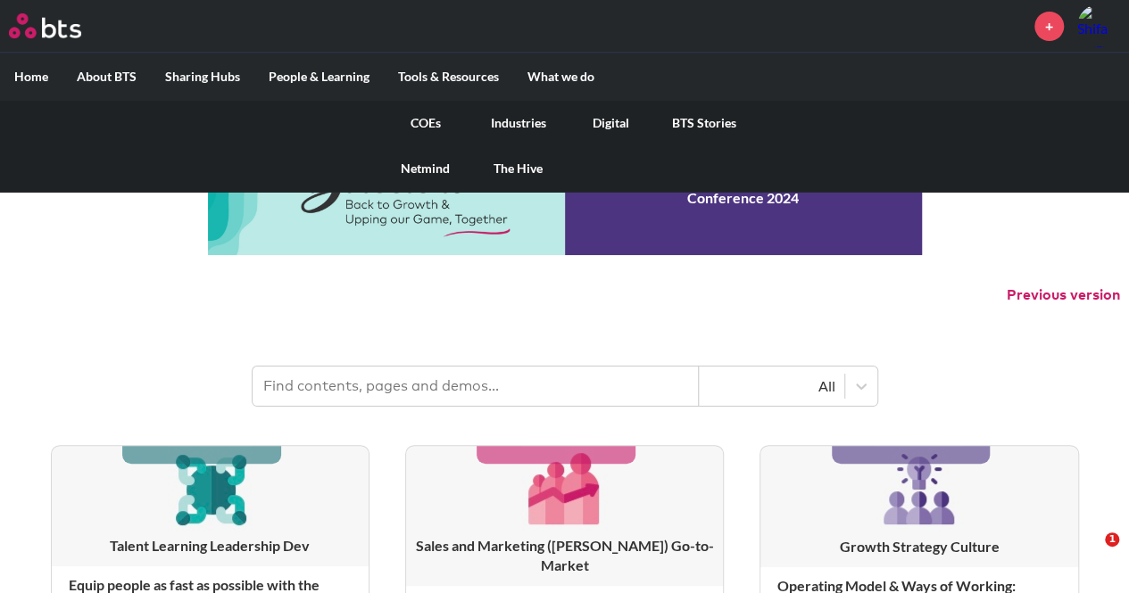
click at [523, 120] on link "Industries" at bounding box center [518, 123] width 93 height 46
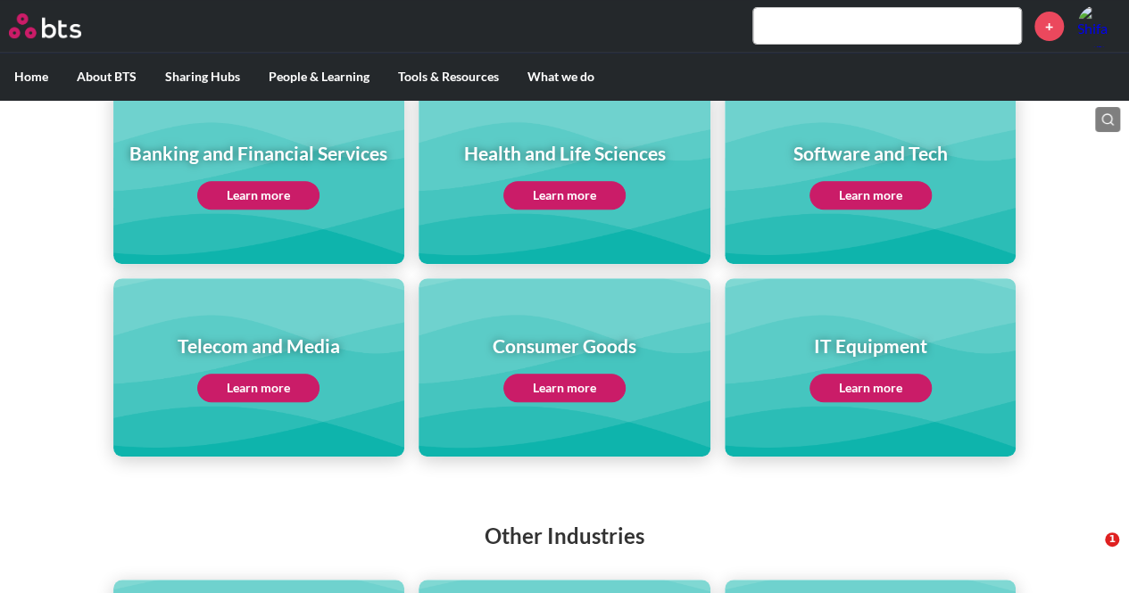
scroll to position [357, 0]
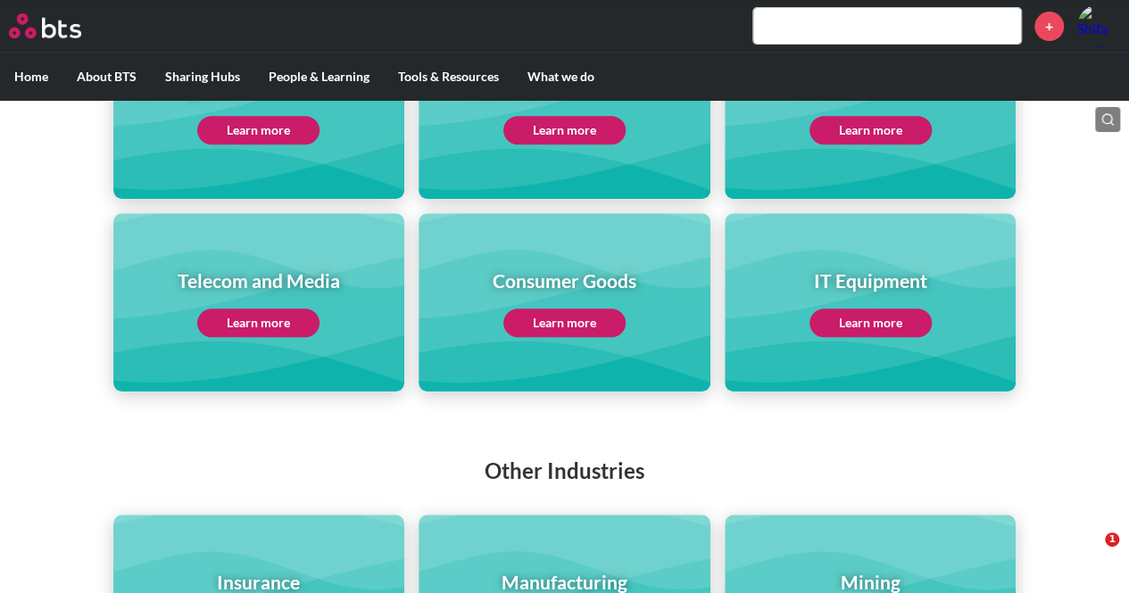
click at [256, 323] on link "Learn more" at bounding box center [258, 323] width 122 height 29
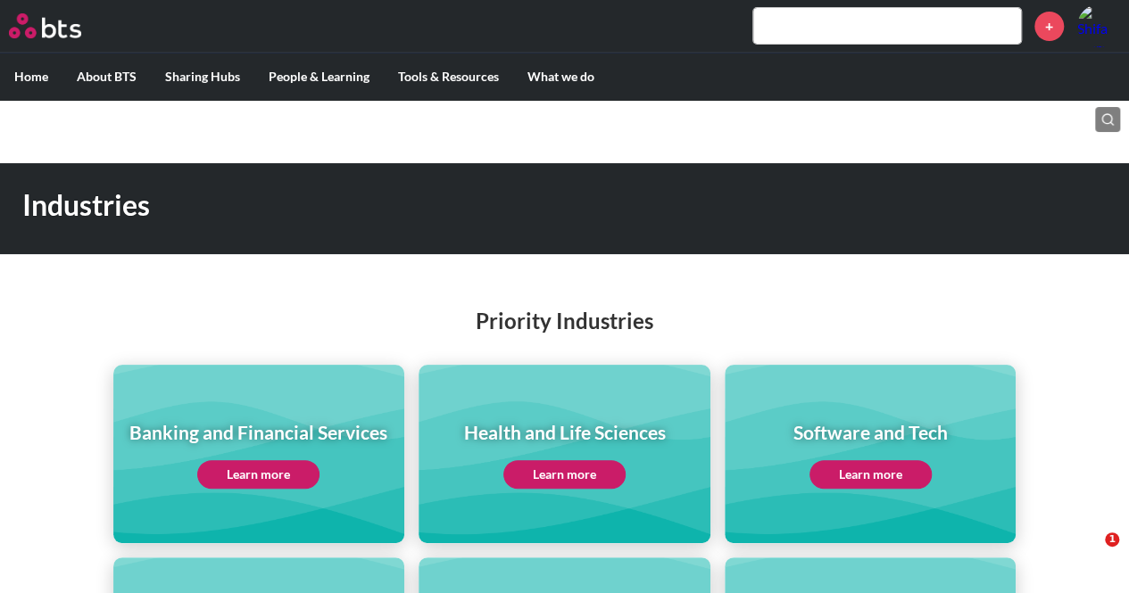
scroll to position [0, 0]
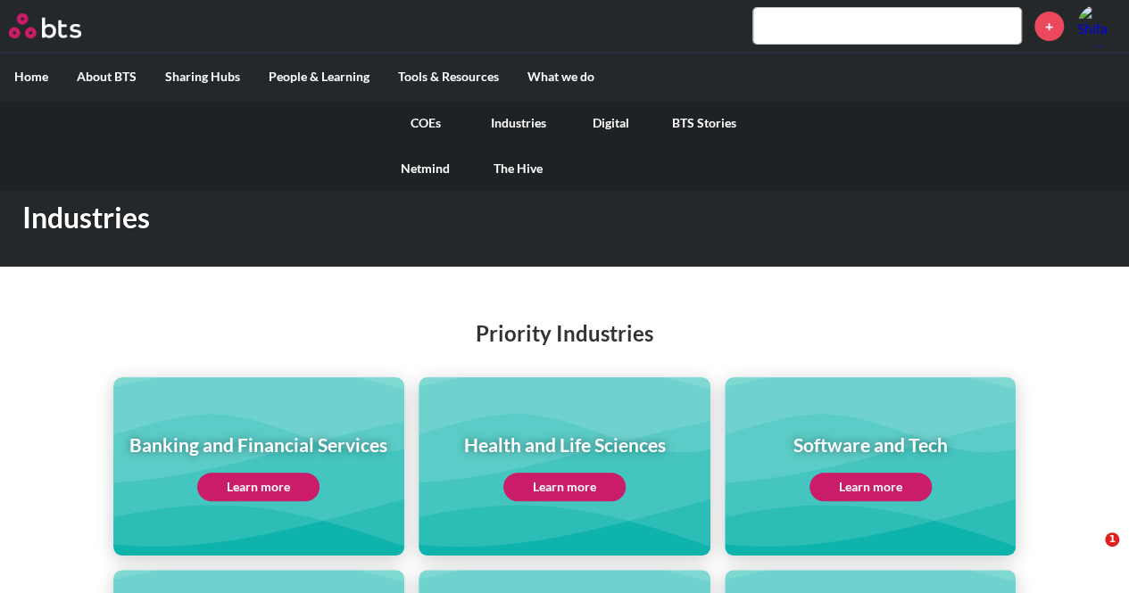
click at [518, 169] on link "The Hive" at bounding box center [518, 168] width 93 height 46
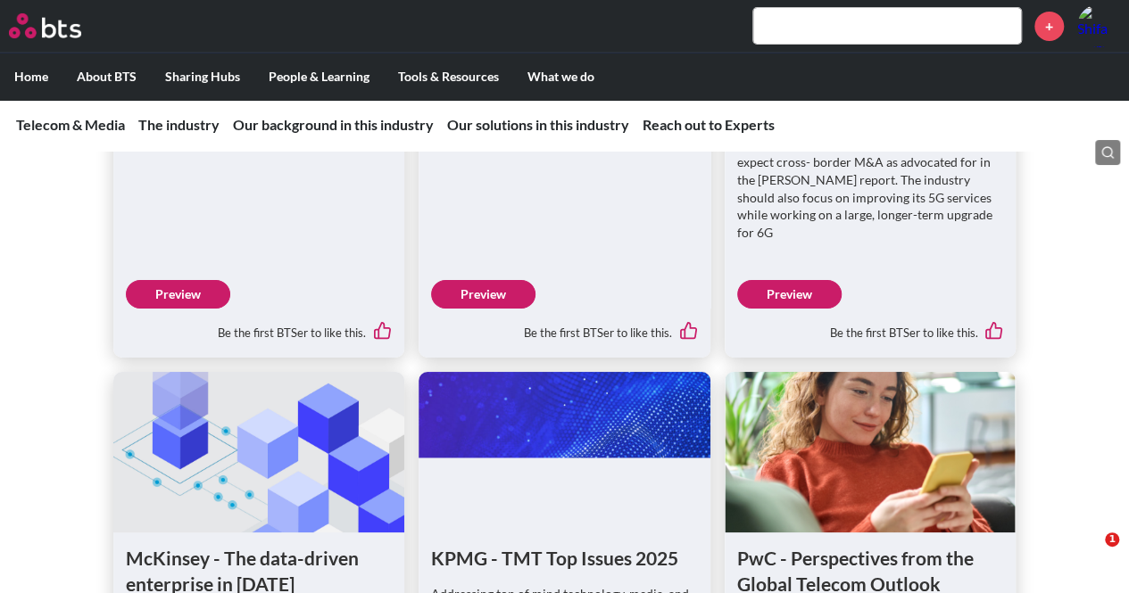
scroll to position [3480, 0]
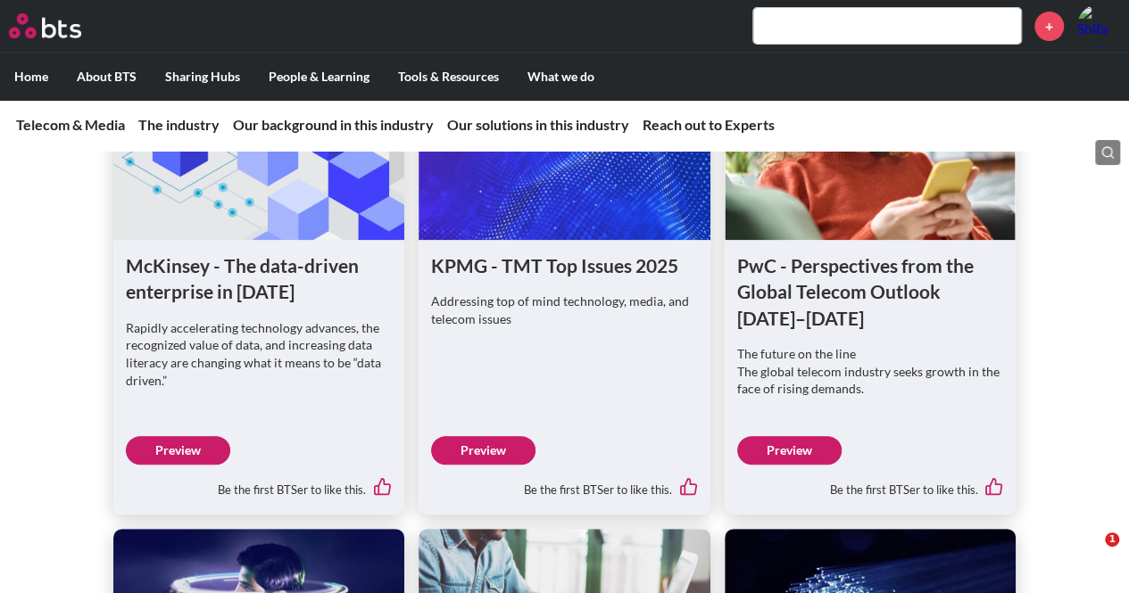
click at [500, 436] on link "Preview" at bounding box center [483, 450] width 104 height 29
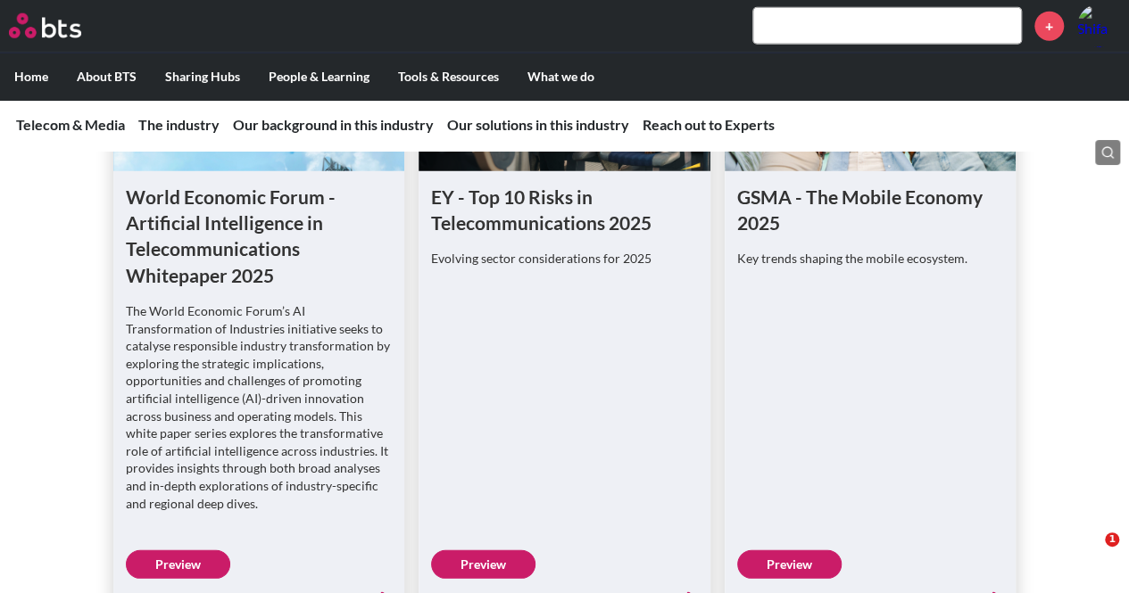
scroll to position [2320, 0]
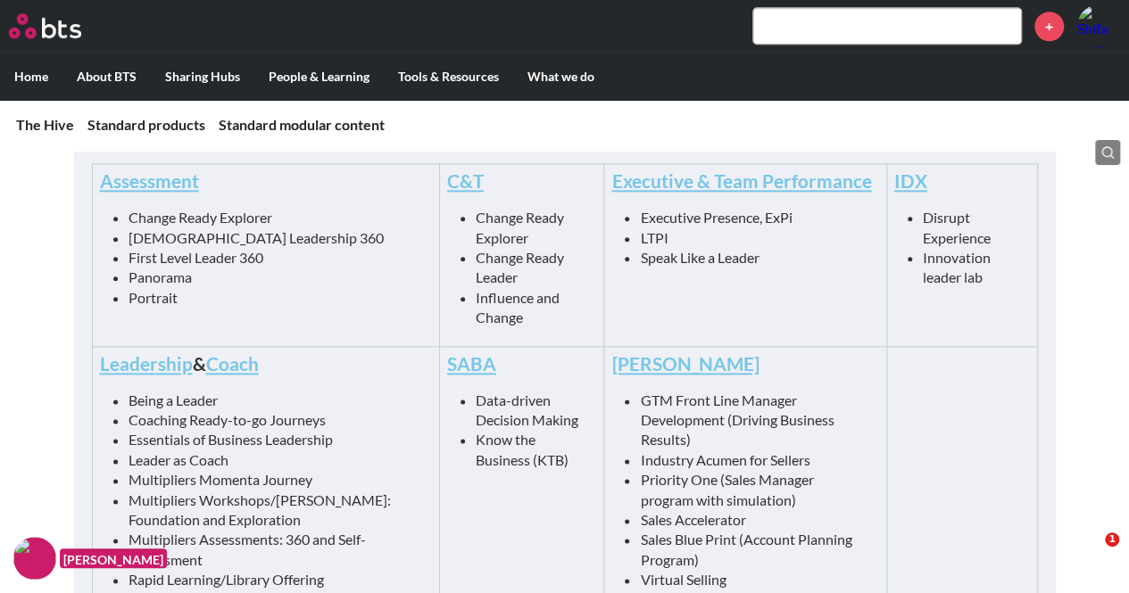
scroll to position [892, 0]
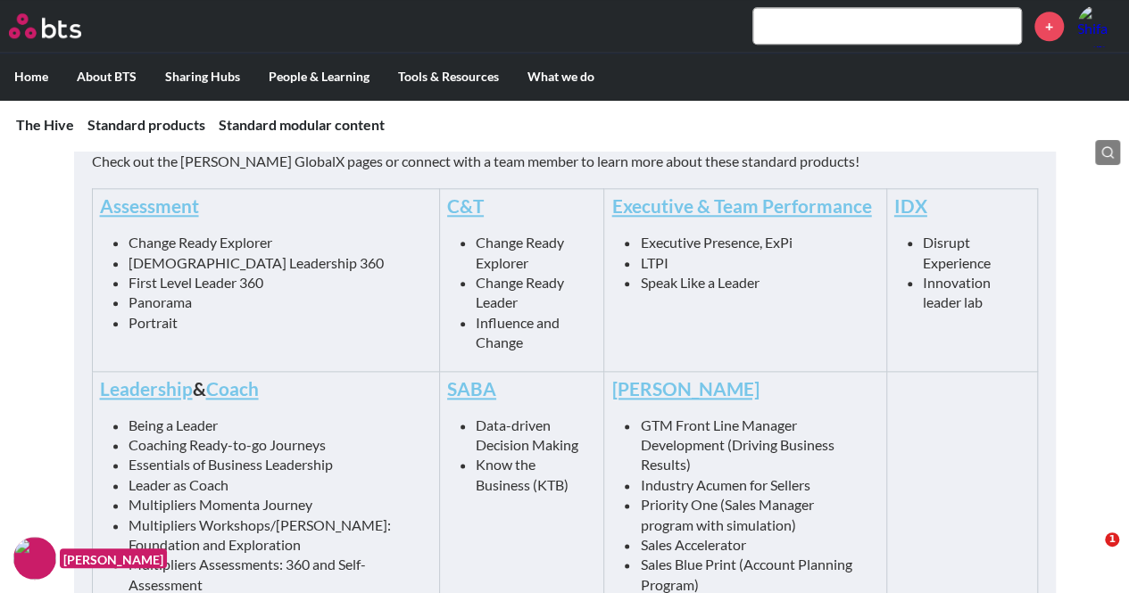
drag, startPoint x: 146, startPoint y: 202, endPoint x: 79, endPoint y: 241, distance: 78.4
click at [79, 241] on div "Check out the COE GlobalX pages or connect with a team member to learn more abo…" at bounding box center [565, 417] width 982 height 603
drag, startPoint x: 173, startPoint y: 208, endPoint x: 203, endPoint y: 218, distance: 31.0
click at [203, 218] on h4 "Assessment" at bounding box center [266, 206] width 332 height 26
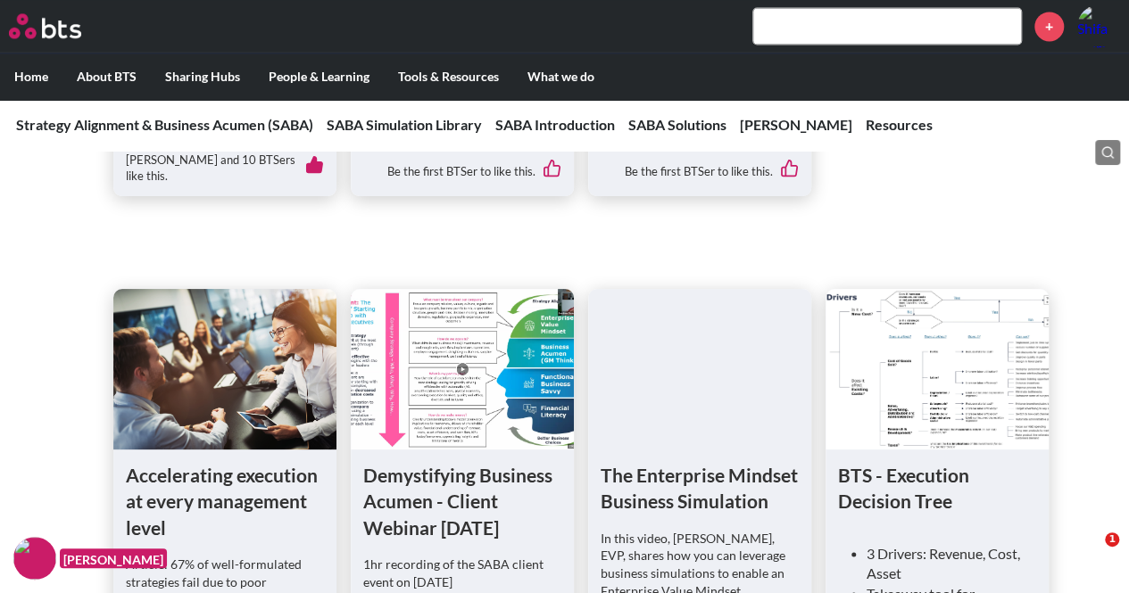
scroll to position [1517, 0]
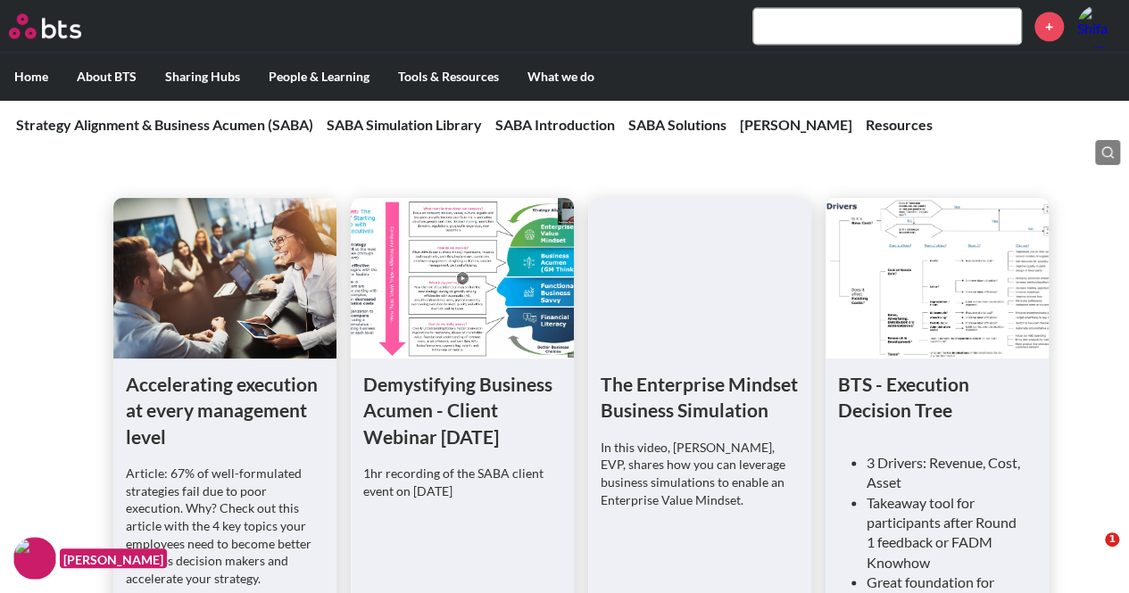
click at [205, 371] on h1 "Accelerating execution at every management level" at bounding box center [225, 410] width 198 height 79
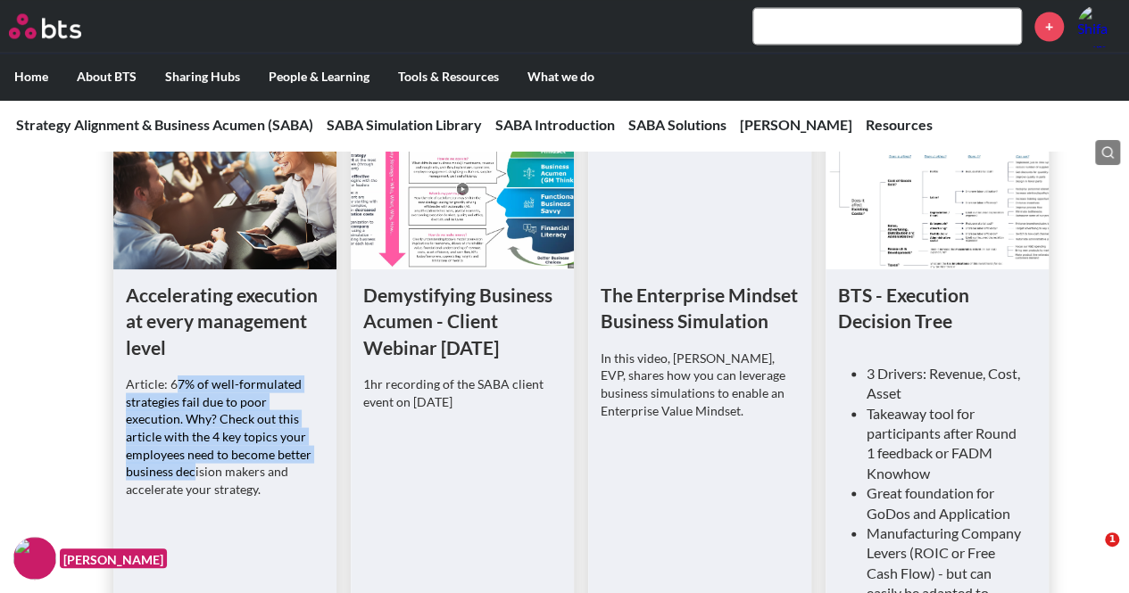
drag, startPoint x: 196, startPoint y: 379, endPoint x: 286, endPoint y: 438, distance: 106.9
click at [285, 438] on p "Article: 67% of well-formulated strategies fail due to poor execution. Why? Che…" at bounding box center [225, 436] width 198 height 122
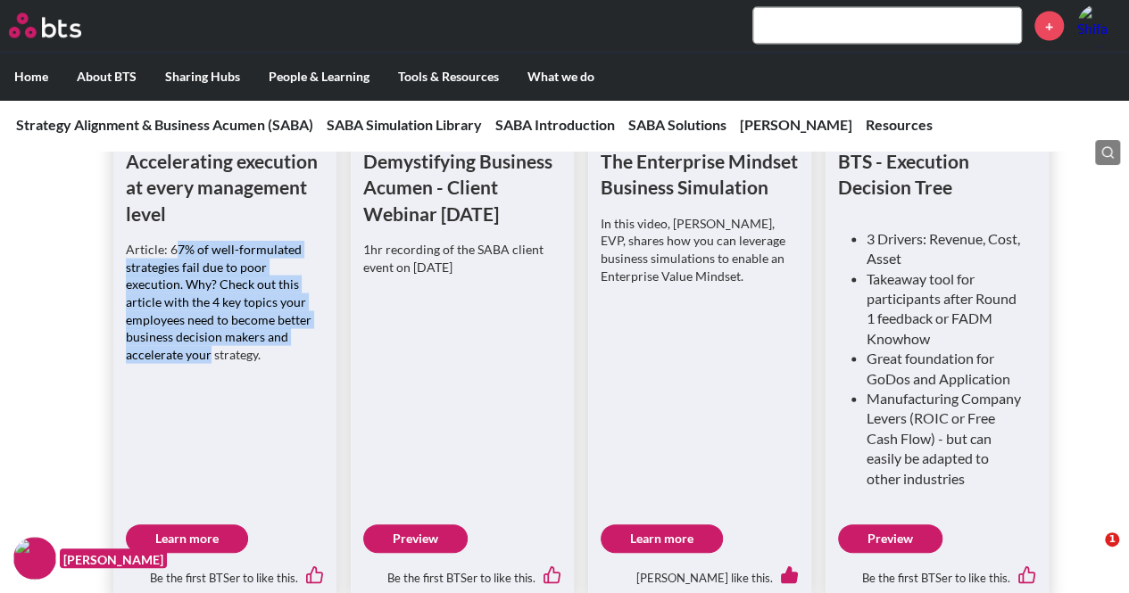
scroll to position [1874, 0]
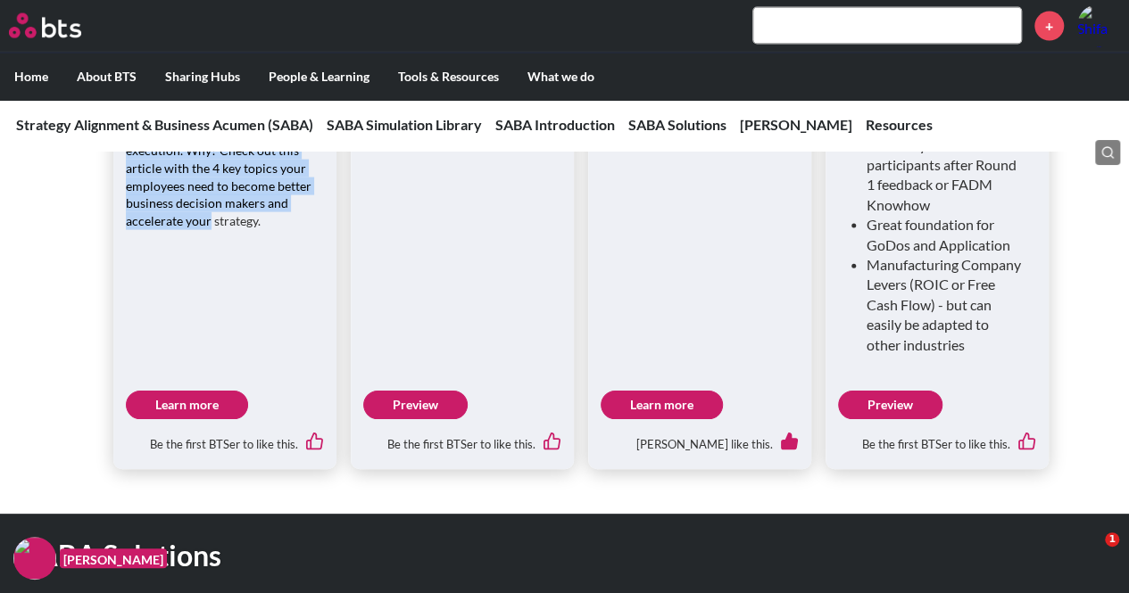
click at [401, 391] on link "Preview" at bounding box center [415, 405] width 104 height 29
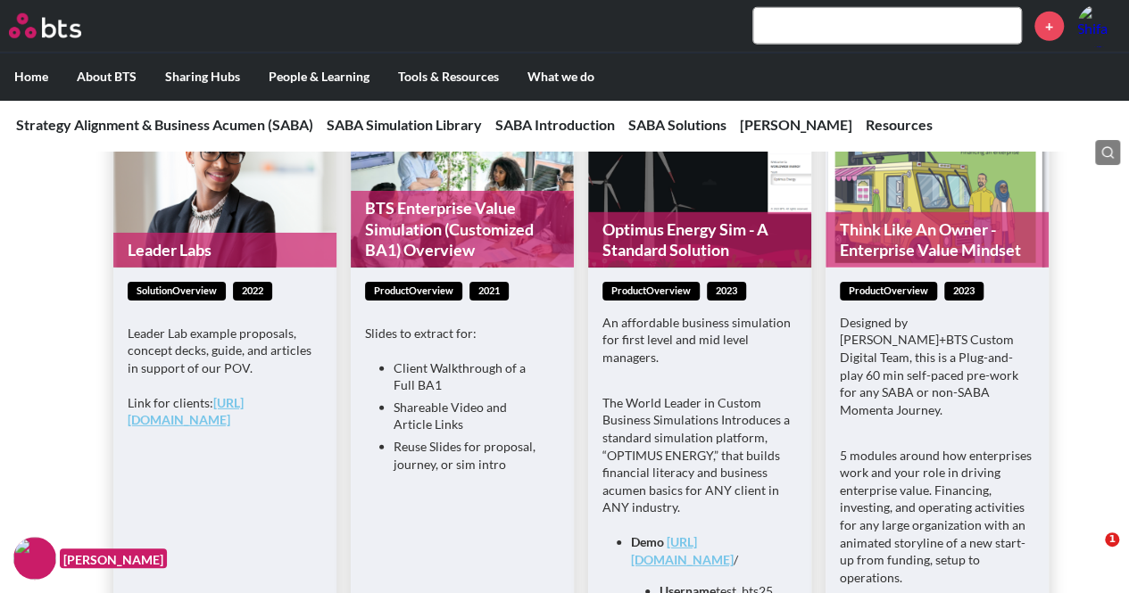
scroll to position [2499, 0]
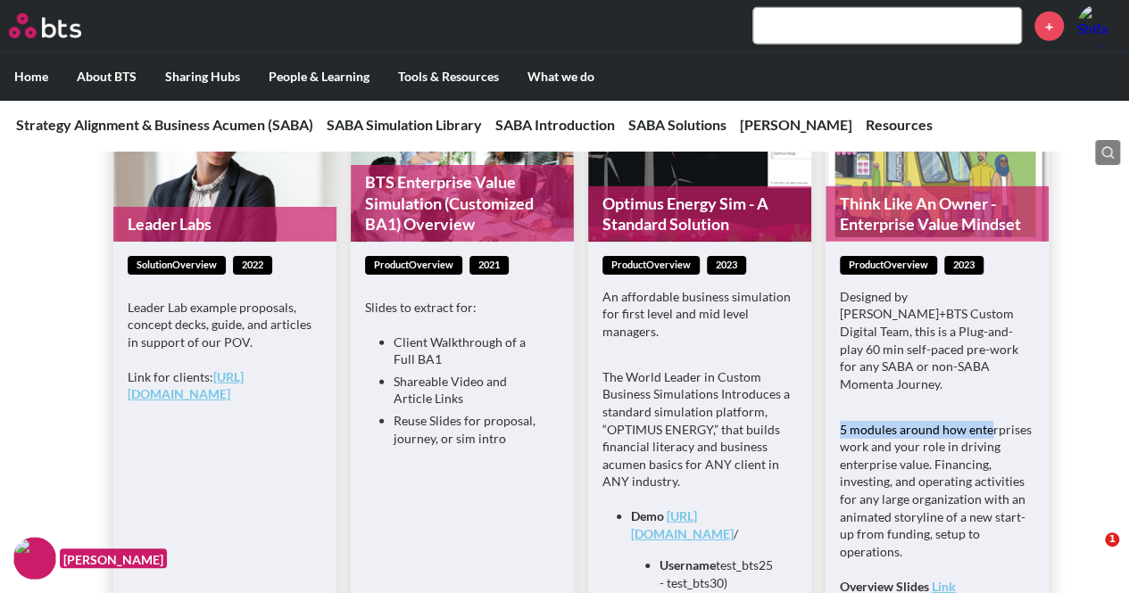
drag, startPoint x: 890, startPoint y: 385, endPoint x: 889, endPoint y: 457, distance: 72.3
click at [982, 421] on p "5 modules around how enterprises work and your role in driving enterprise value…" at bounding box center [937, 491] width 195 height 140
click at [885, 458] on p "5 modules around how enterprises work and your role in driving enterprise value…" at bounding box center [937, 491] width 195 height 140
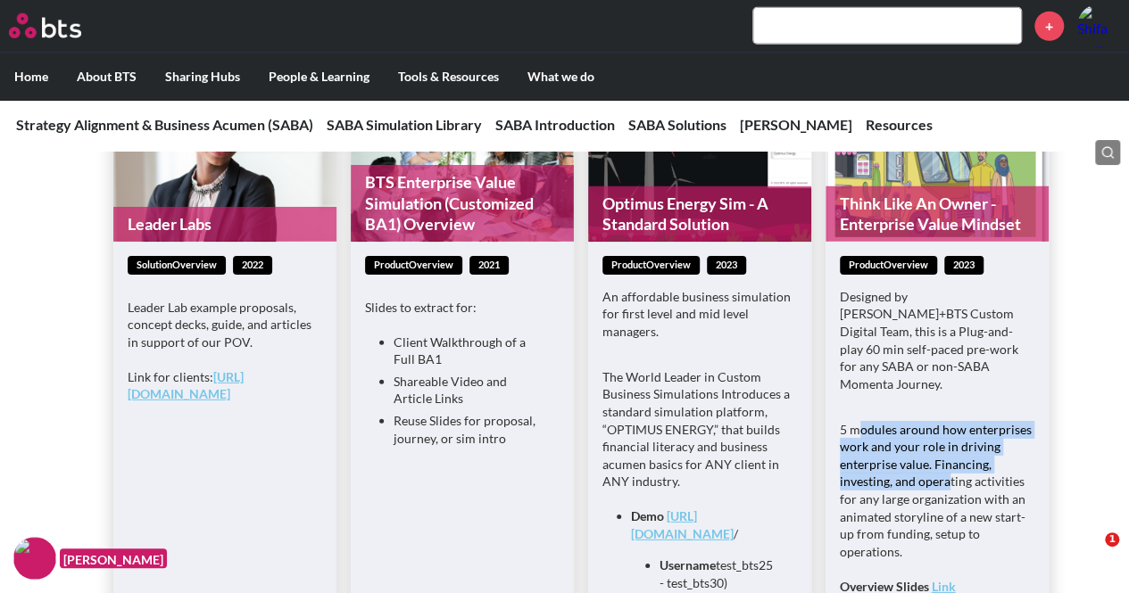
drag, startPoint x: 855, startPoint y: 379, endPoint x: 928, endPoint y: 465, distance: 112.7
click at [944, 445] on p "5 modules around how enterprises work and your role in driving enterprise value…" at bounding box center [937, 491] width 195 height 140
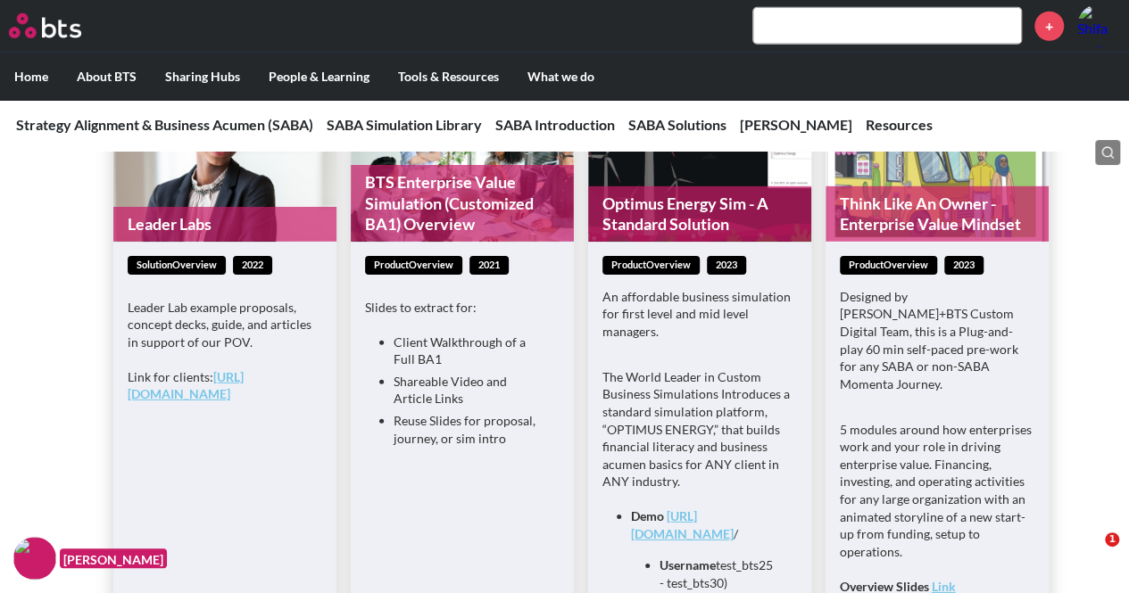
click at [903, 482] on p "5 modules around how enterprises work and your role in driving enterprise value…" at bounding box center [937, 491] width 195 height 140
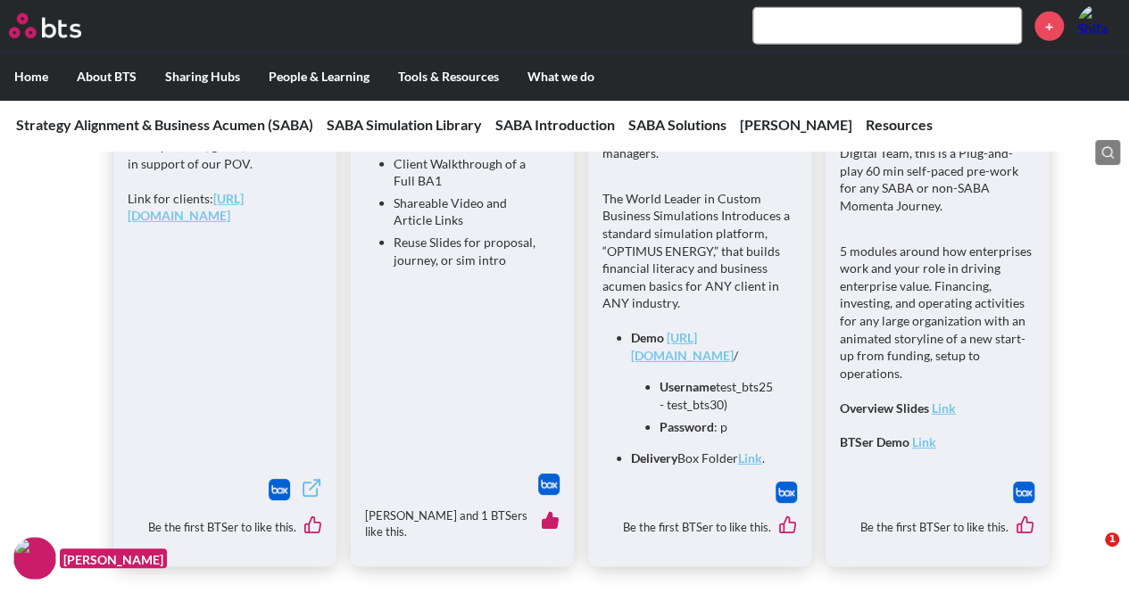
click at [943, 401] on strong "Link" at bounding box center [944, 408] width 24 height 15
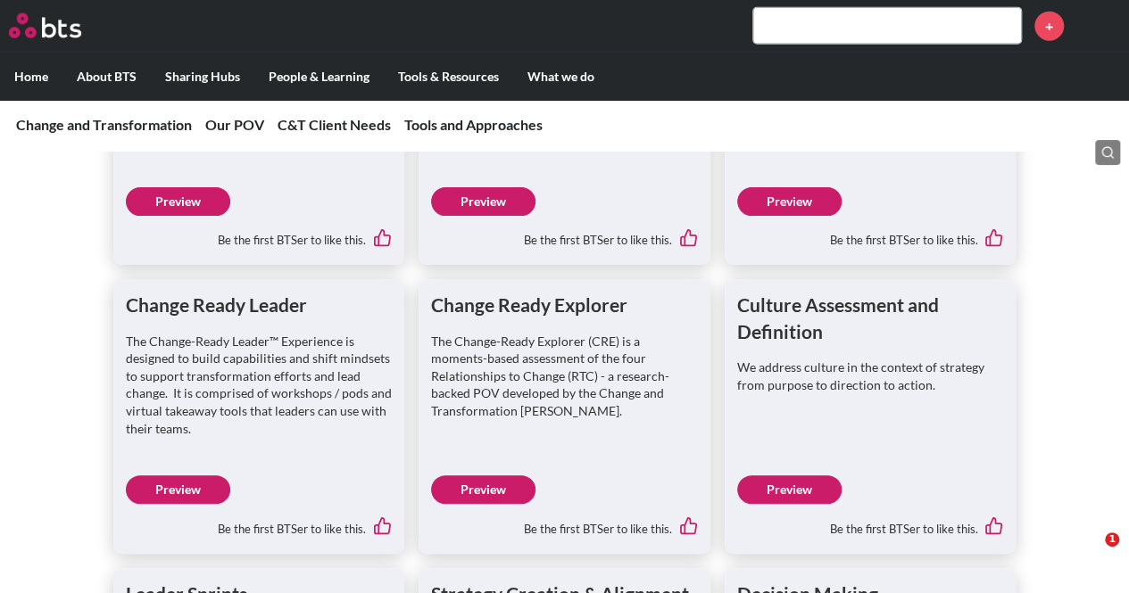
scroll to position [2231, 0]
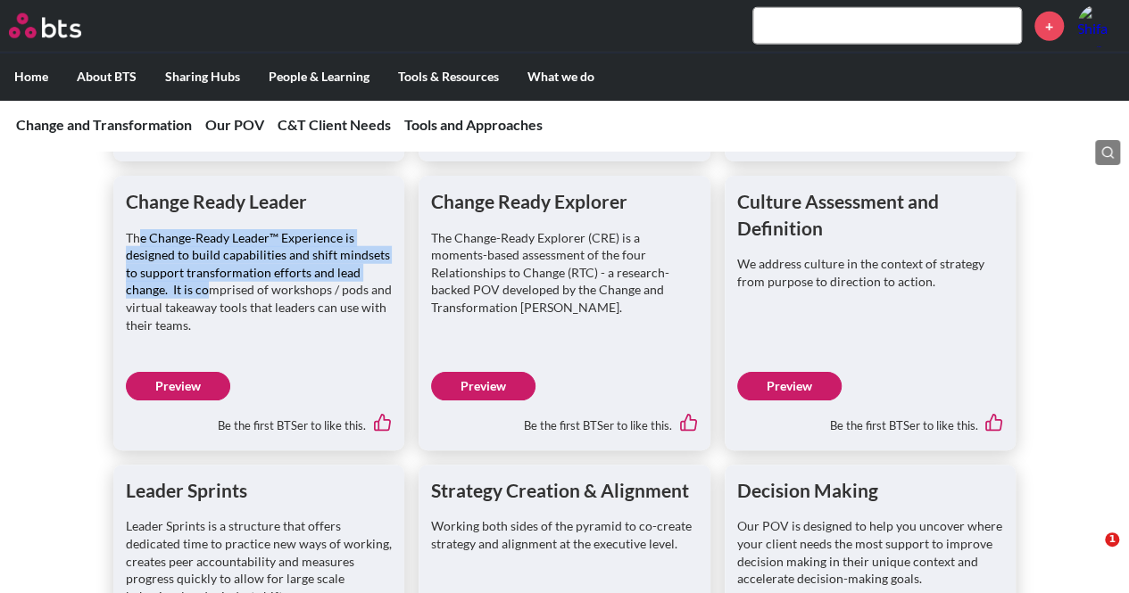
drag, startPoint x: 137, startPoint y: 235, endPoint x: 208, endPoint y: 283, distance: 85.4
click at [208, 283] on p "The Change-Ready Leader™ Experience is designed to build capabilities and shift…" at bounding box center [259, 281] width 267 height 105
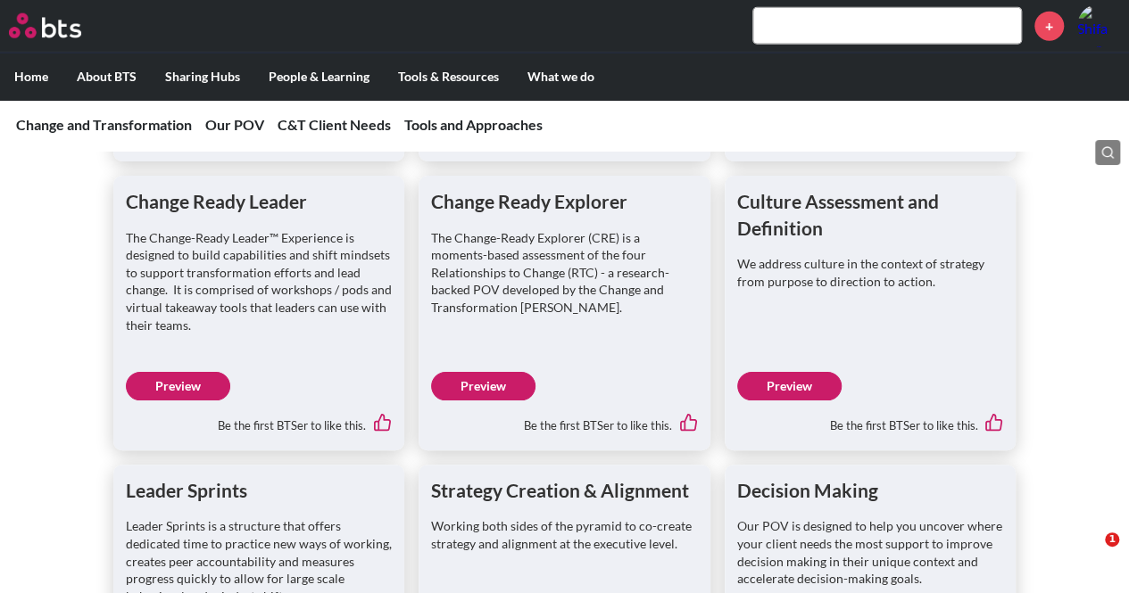
click at [239, 311] on p "The Change-Ready Leader™ Experience is designed to build capabilities and shift…" at bounding box center [259, 281] width 267 height 105
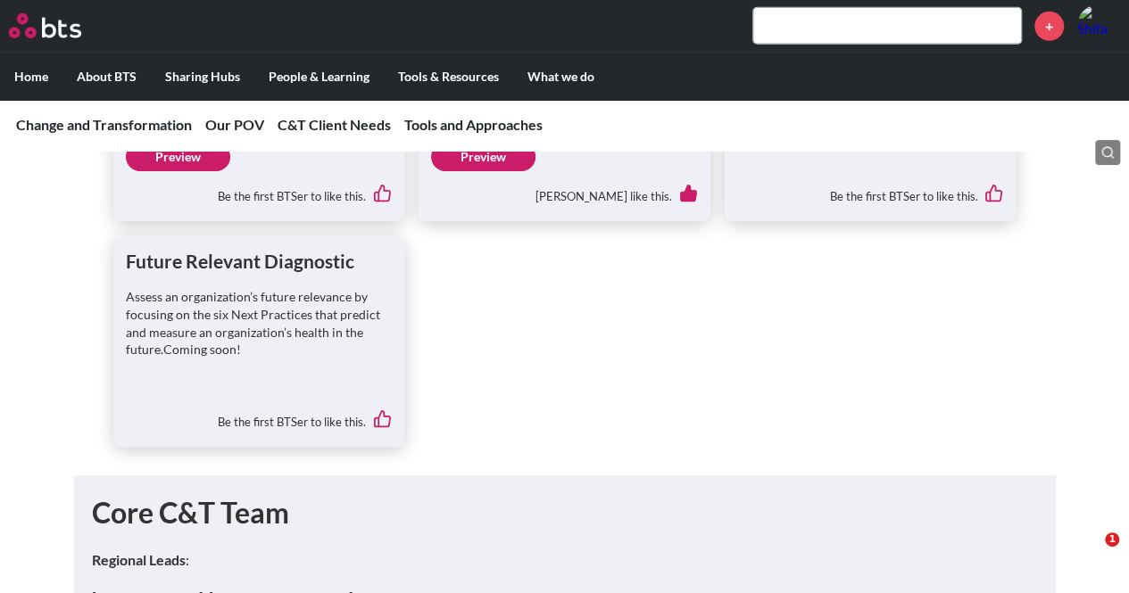
scroll to position [2677, 0]
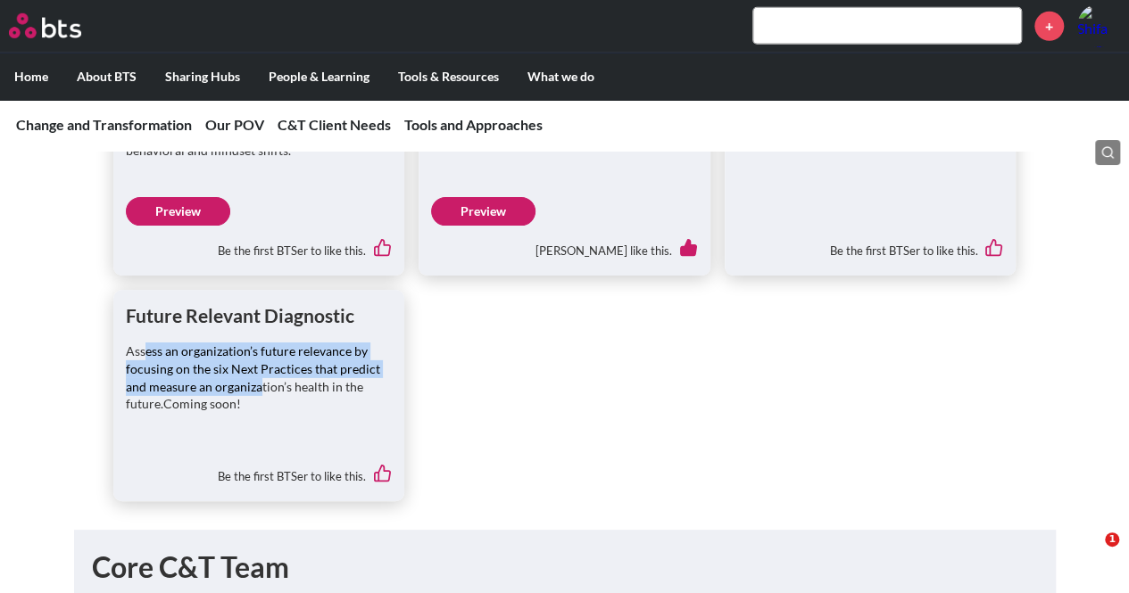
drag, startPoint x: 143, startPoint y: 349, endPoint x: 259, endPoint y: 386, distance: 121.6
click at [259, 386] on p "Assess an organization’s future relevance by focusing on the six Next Practices…" at bounding box center [259, 378] width 267 height 70
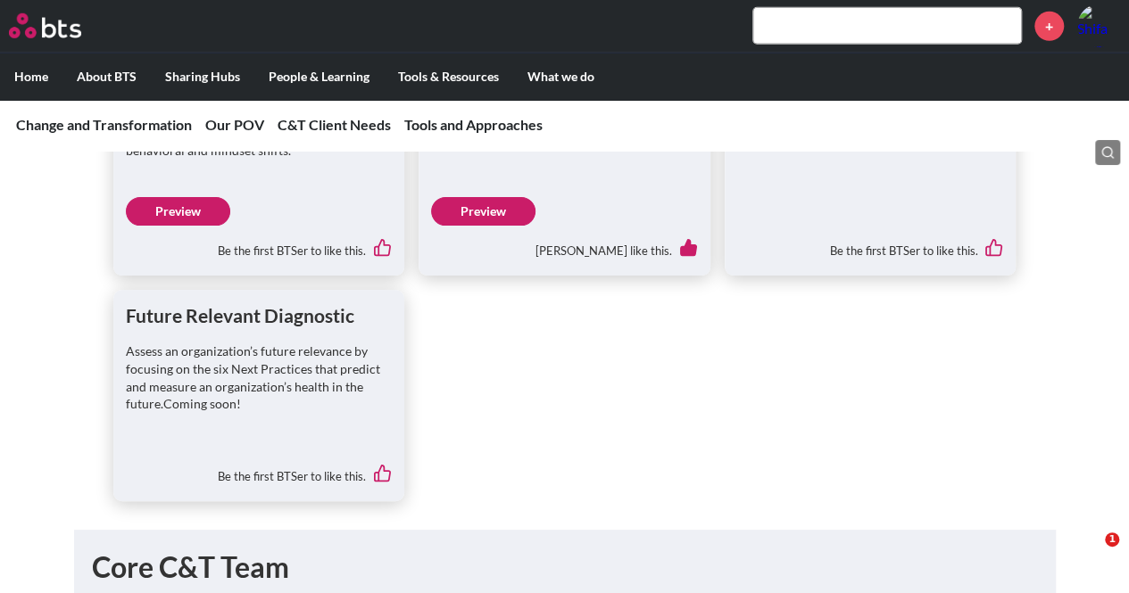
click at [285, 424] on div "Assess an organization’s future relevance by focusing on the six Next Practices…" at bounding box center [259, 386] width 267 height 87
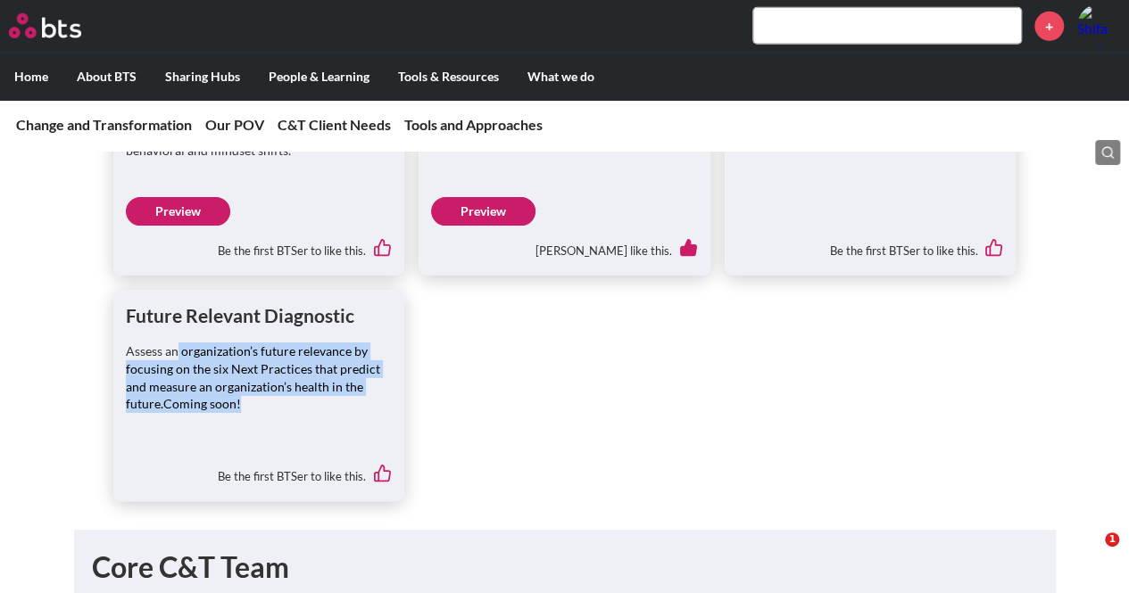
drag, startPoint x: 271, startPoint y: 392, endPoint x: 187, endPoint y: 346, distance: 96.2
click at [174, 343] on p "Assess an organization’s future relevance by focusing on the six Next Practices…" at bounding box center [259, 378] width 267 height 70
click at [263, 375] on p "Assess an organization’s future relevance by focusing on the six Next Practices…" at bounding box center [259, 378] width 267 height 70
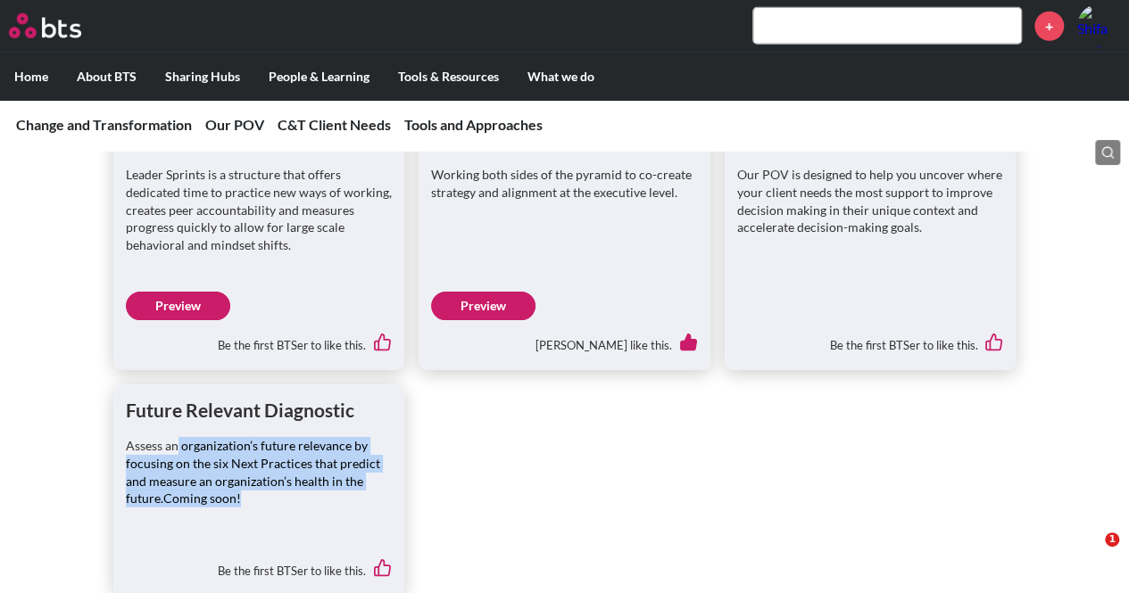
scroll to position [2499, 0]
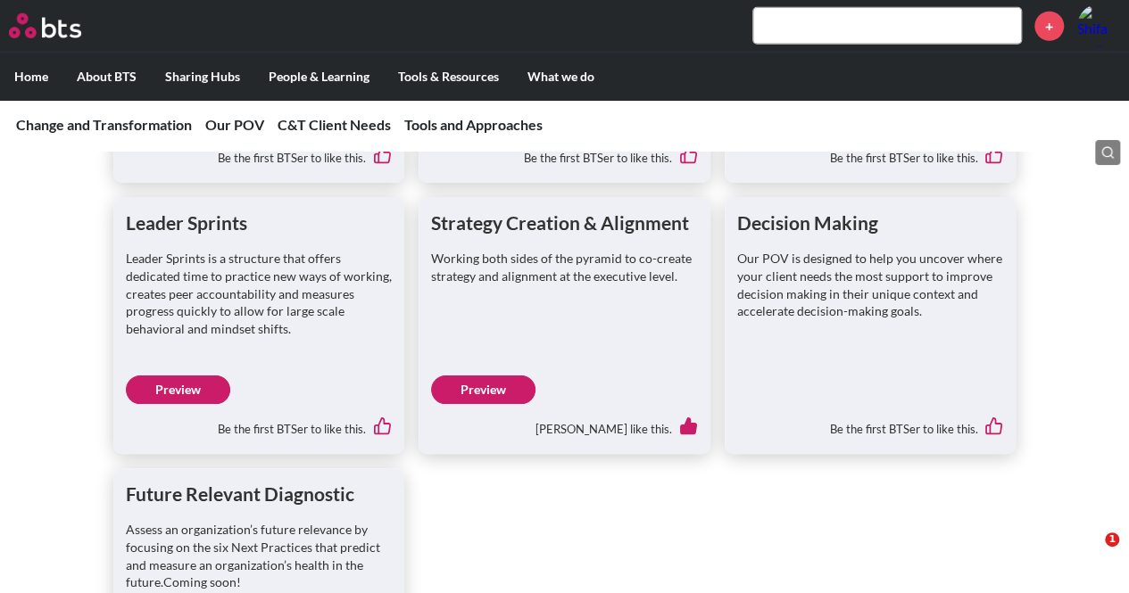
click at [398, 286] on div "Leader Sprints Leader Sprints is a structure that offers dedicated time to prac…" at bounding box center [259, 325] width 292 height 257
click at [496, 267] on p "Working both sides of the pyramid to co-create strategy and alignment at the ex…" at bounding box center [564, 267] width 267 height 35
drag, startPoint x: 466, startPoint y: 264, endPoint x: 581, endPoint y: 277, distance: 115.8
click at [582, 273] on p "Working both sides of the pyramid to co-create strategy and alignment at the ex…" at bounding box center [564, 267] width 267 height 35
click at [575, 283] on div "Working both sides of the pyramid to co-create strategy and alignment at the ex…" at bounding box center [564, 276] width 267 height 52
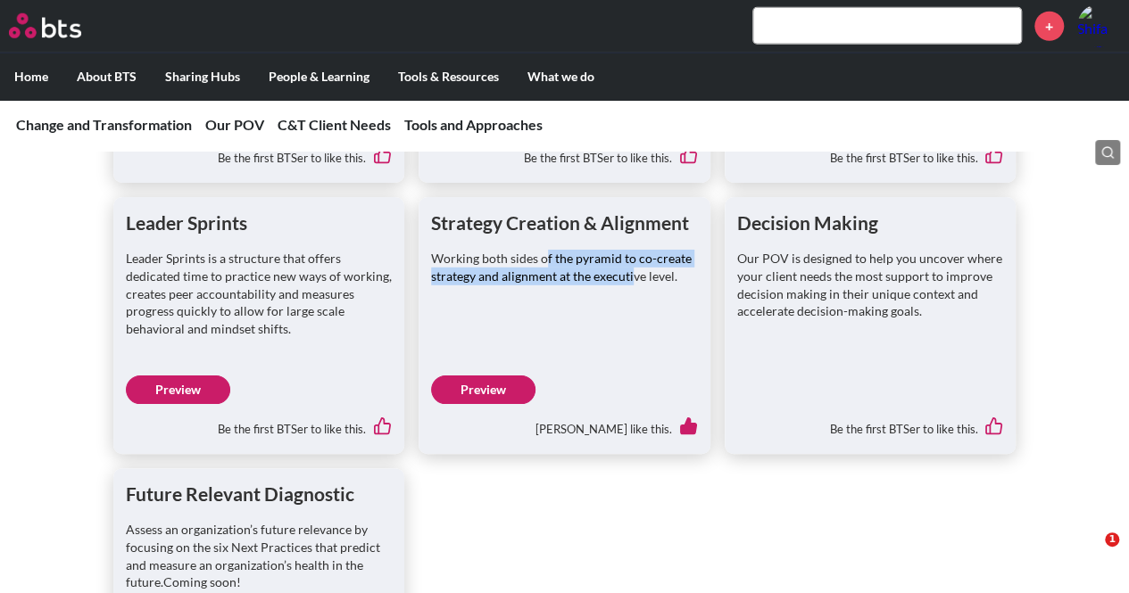
drag, startPoint x: 634, startPoint y: 272, endPoint x: 543, endPoint y: 261, distance: 91.8
click at [543, 261] on p "Working both sides of the pyramid to co-create strategy and alignment at the ex…" at bounding box center [564, 267] width 267 height 35
click at [618, 271] on p "Working both sides of the pyramid to co-create strategy and alignment at the ex…" at bounding box center [564, 267] width 267 height 35
click at [469, 256] on p "Working both sides of the pyramid to co-create strategy and alignment at the ex…" at bounding box center [564, 267] width 267 height 35
drag, startPoint x: 459, startPoint y: 258, endPoint x: 568, endPoint y: 290, distance: 113.5
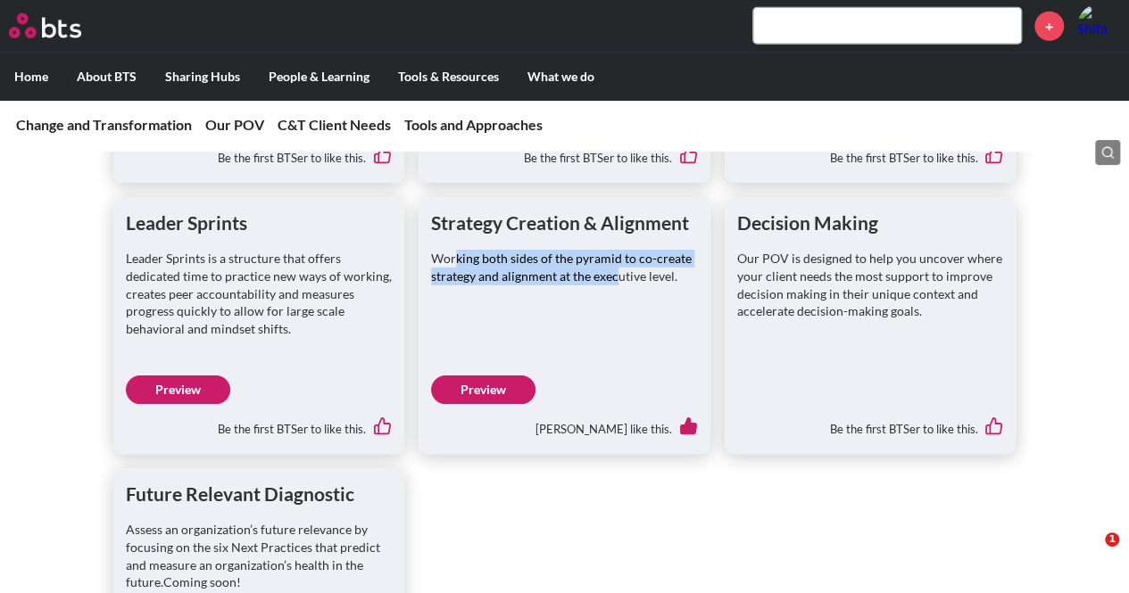
click at [616, 268] on p "Working both sides of the pyramid to co-create strategy and alignment at the ex…" at bounding box center [564, 267] width 267 height 35
click at [566, 290] on div "Working both sides of the pyramid to co-create strategy and alignment at the ex…" at bounding box center [564, 276] width 267 height 52
drag, startPoint x: 470, startPoint y: 252, endPoint x: 630, endPoint y: 292, distance: 164.7
click at [637, 283] on div "Working both sides of the pyramid to co-create strategy and alignment at the ex…" at bounding box center [564, 276] width 267 height 52
click at [610, 303] on div "Strategy Creation & Alignment Working both sides of the pyramid to co-create st…" at bounding box center [564, 262] width 267 height 104
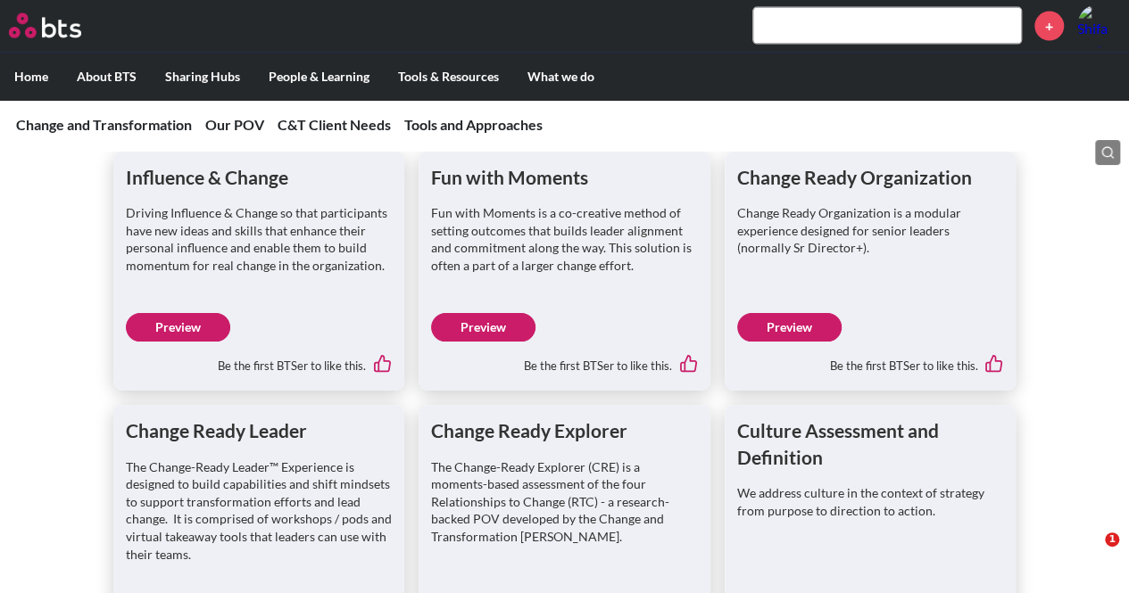
scroll to position [1874, 0]
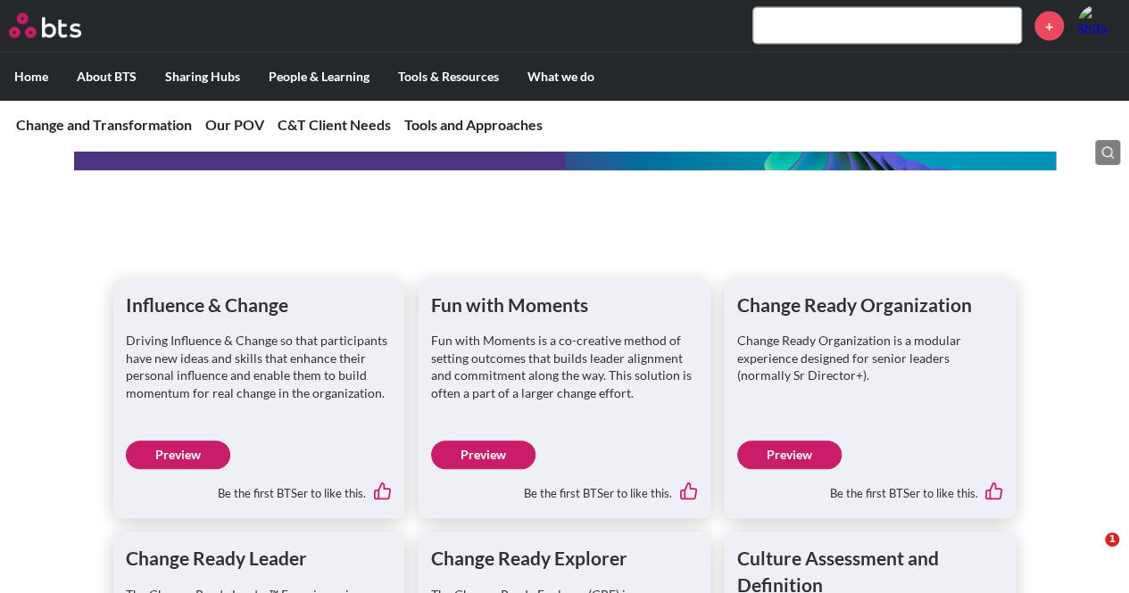
drag, startPoint x: 504, startPoint y: 436, endPoint x: 403, endPoint y: 249, distance: 212.8
drag, startPoint x: 494, startPoint y: 445, endPoint x: 444, endPoint y: 236, distance: 214.9
